Goal: Navigation & Orientation: Find specific page/section

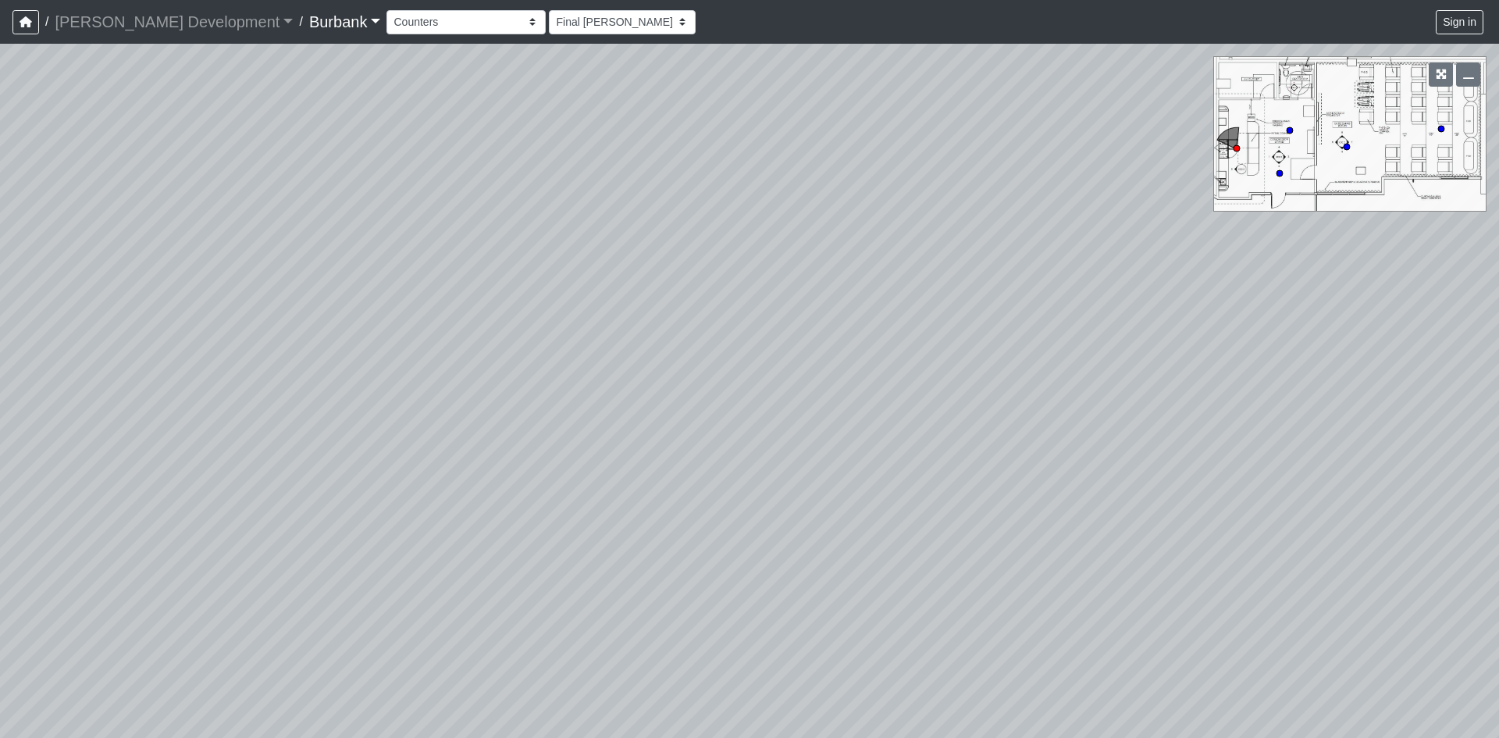
select select "ubkUkVpCNyeBDpCpXE4WJJ"
drag, startPoint x: 536, startPoint y: 404, endPoint x: 926, endPoint y: 363, distance: 392.5
click at [1147, 350] on div "Loading... B1 - Gallery Link (L4) - Bench Loading... B1 - Gallery Link (L4) - P…" at bounding box center [749, 391] width 1499 height 694
drag, startPoint x: 746, startPoint y: 368, endPoint x: 1480, endPoint y: 367, distance: 734.0
click at [1400, 369] on div "Loading... B1 - Gallery Link (L4) - Bench Loading... B1 - Gallery Link (L4) - P…" at bounding box center [749, 391] width 1499 height 694
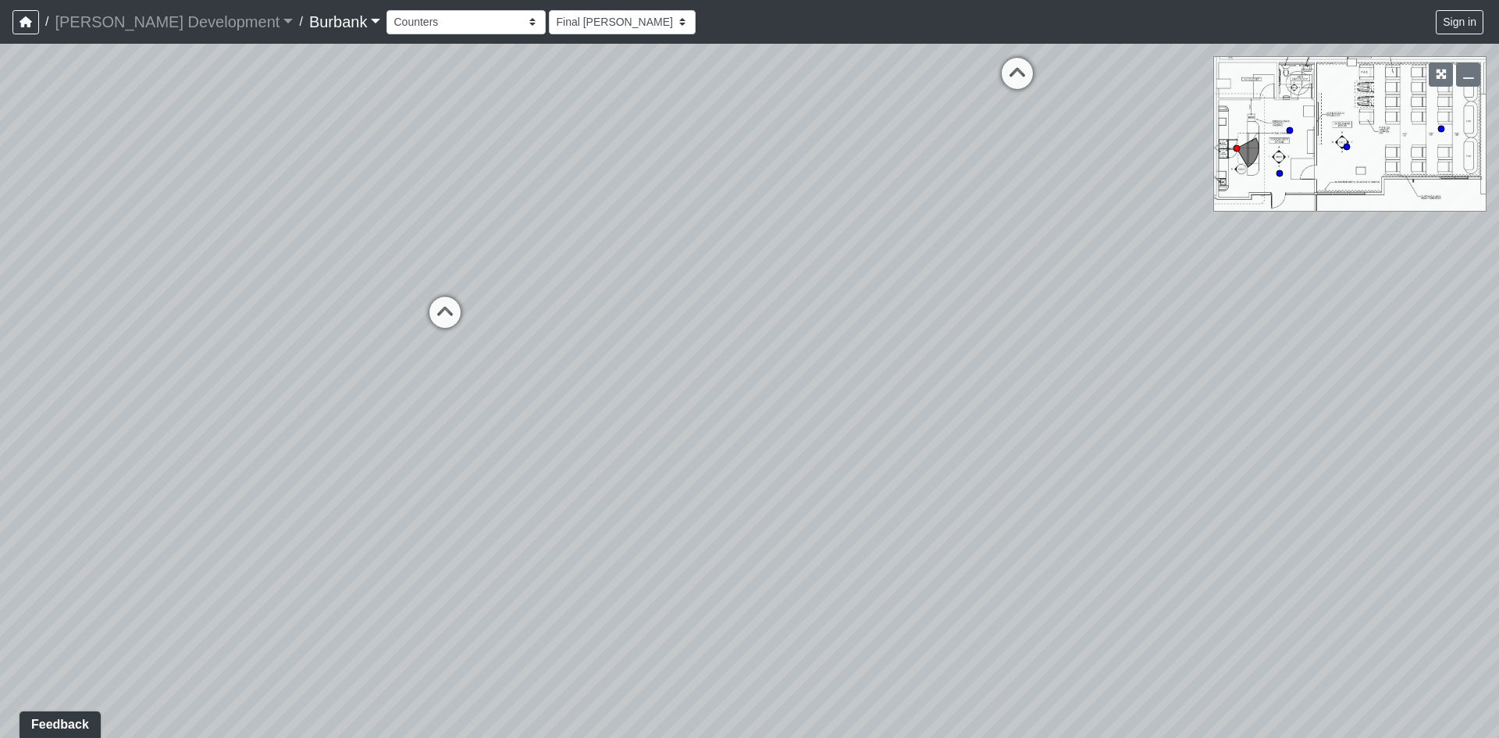
drag, startPoint x: 1078, startPoint y: 497, endPoint x: 1354, endPoint y: 382, distance: 299.6
click at [1354, 382] on div "Loading... B1 - Gallery Link (L4) - Bench Loading... B1 - Gallery Link (L4) - P…" at bounding box center [749, 391] width 1499 height 694
drag, startPoint x: 1227, startPoint y: 412, endPoint x: 956, endPoint y: 429, distance: 271.5
click at [956, 429] on div "Loading... B1 - Gallery Link (L4) - Bench Loading... B1 - Gallery Link (L4) - P…" at bounding box center [749, 391] width 1499 height 694
drag, startPoint x: 753, startPoint y: 224, endPoint x: 1064, endPoint y: 237, distance: 311.1
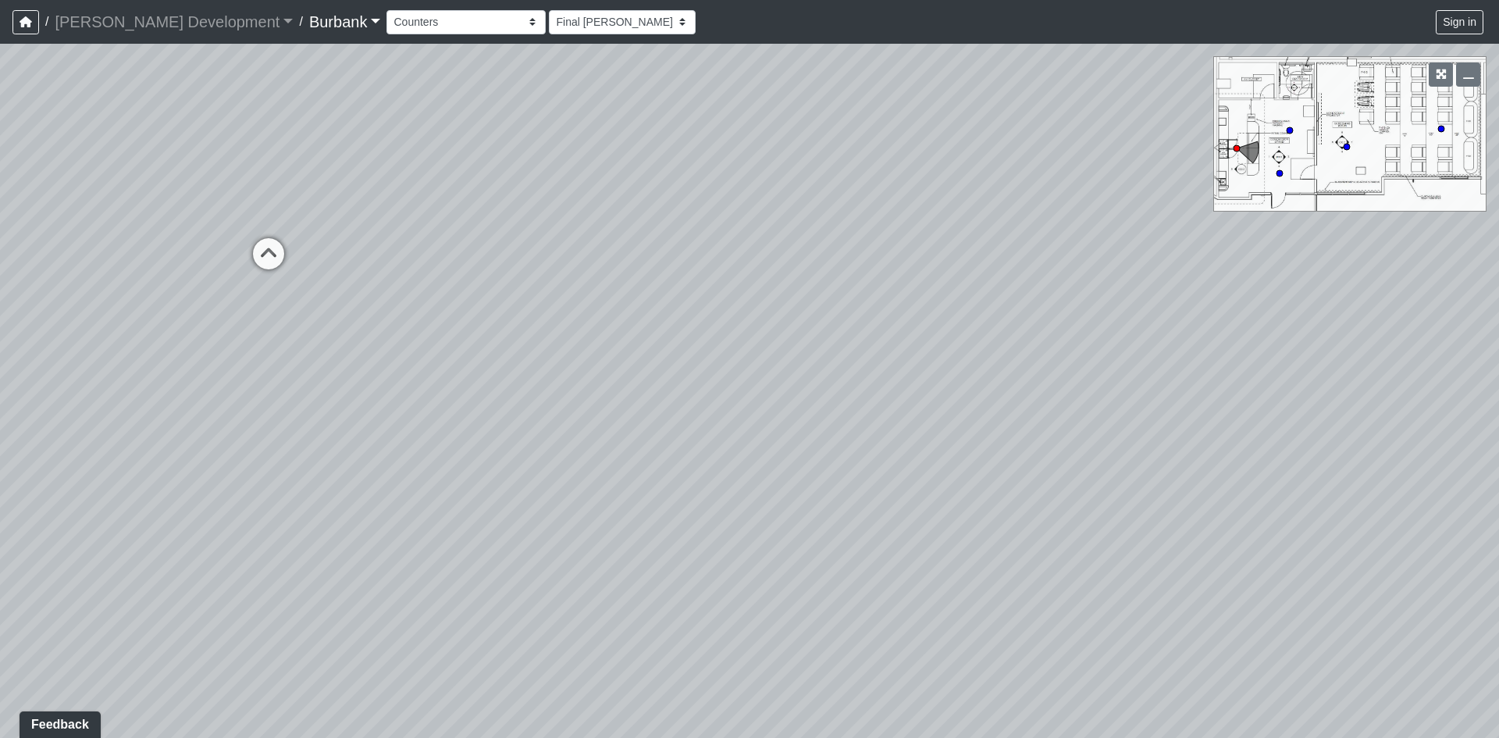
click at [1064, 237] on div "Loading... B1 - Gallery Link (L4) - Bench Loading... B1 - Gallery Link (L4) - P…" at bounding box center [749, 391] width 1499 height 694
drag, startPoint x: 608, startPoint y: 320, endPoint x: 686, endPoint y: 319, distance: 78.9
click at [686, 319] on div "Loading... B1 - Gallery Link (L4) - Bench Loading... B1 - Gallery Link (L4) - P…" at bounding box center [749, 391] width 1499 height 694
drag, startPoint x: 479, startPoint y: 347, endPoint x: 720, endPoint y: 351, distance: 240.5
click at [736, 346] on div "Loading... B1 - Gallery Link (L4) - Bench Loading... B1 - Gallery Link (L4) - P…" at bounding box center [749, 391] width 1499 height 694
